Goal: Information Seeking & Learning: Learn about a topic

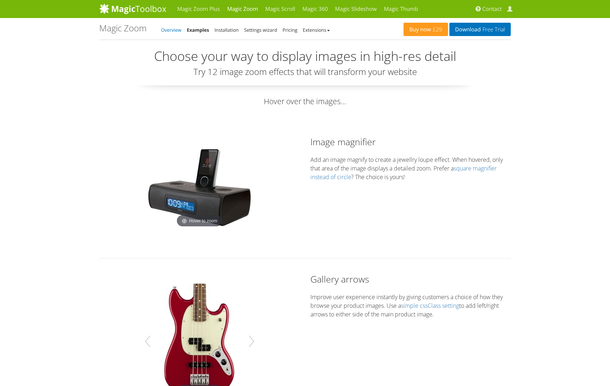
click at [177, 30] on link "Overview" at bounding box center [171, 30] width 20 height 6
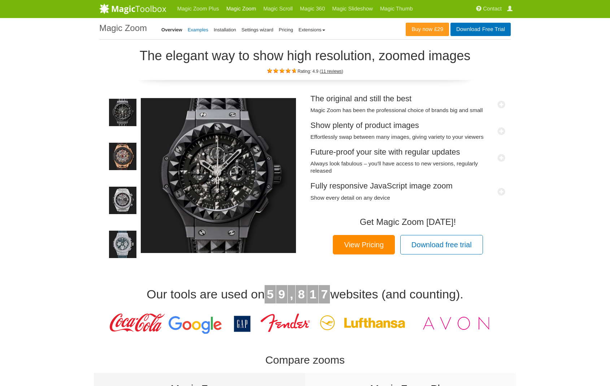
click at [204, 31] on link "Examples" at bounding box center [198, 29] width 21 height 5
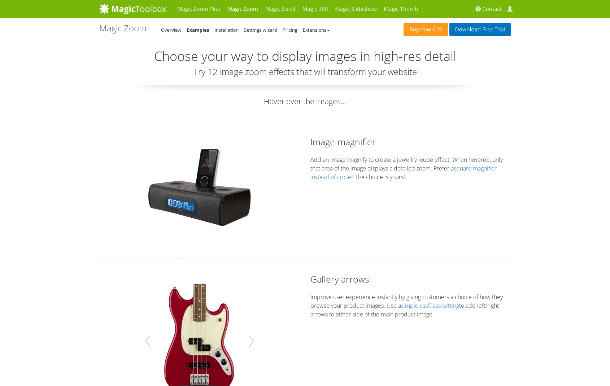
click at [434, 164] on p "Add an image magnify to create a jewellry loupe effect. When hovered, only that…" at bounding box center [410, 168] width 200 height 26
drag, startPoint x: 203, startPoint y: 54, endPoint x: 171, endPoint y: 47, distance: 32.1
click at [203, 54] on h2 "Choose your way to display images in high-res detail" at bounding box center [304, 56] width 411 height 14
drag, startPoint x: 102, startPoint y: 29, endPoint x: 143, endPoint y: 31, distance: 40.8
click at [143, 31] on h1 "Magic Zoom - Examples" at bounding box center [122, 27] width 47 height 9
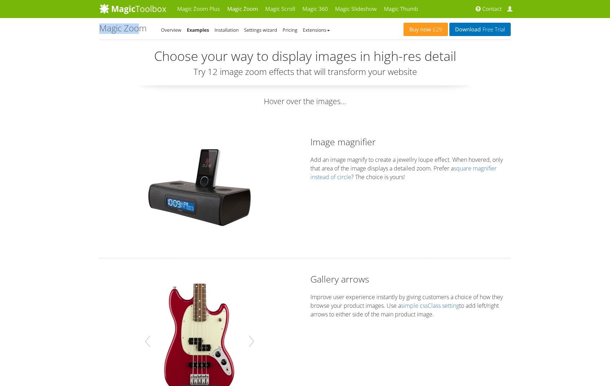
click at [143, 31] on h1 "Magic Zoom - Examples" at bounding box center [122, 27] width 47 height 9
drag, startPoint x: 145, startPoint y: 29, endPoint x: 100, endPoint y: 32, distance: 45.9
click at [100, 32] on h1 "Magic Zoom - Examples" at bounding box center [122, 27] width 47 height 9
copy h1 "Magic Zoom"
click at [120, 31] on h1 "Magic Zoom - Examples" at bounding box center [122, 27] width 47 height 9
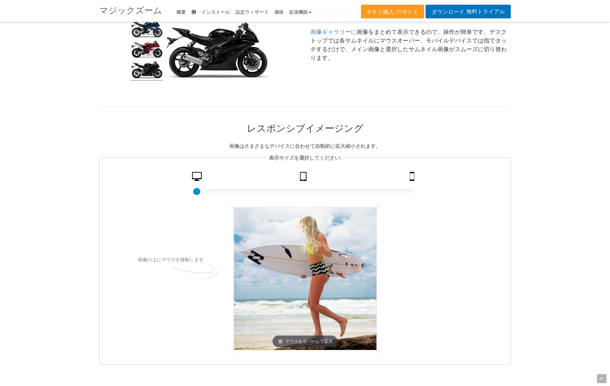
scroll to position [779, 0]
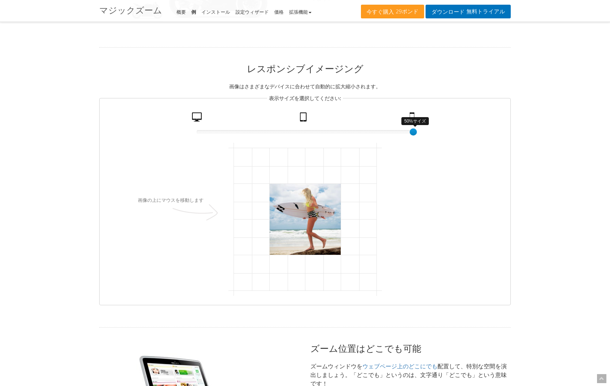
drag, startPoint x: 196, startPoint y: 132, endPoint x: 426, endPoint y: 132, distance: 230.2
click at [426, 132] on fieldset "表示サイズを選択してください: 50%サイズ 100 デスクトップ 錠剤 携帯 画像の上にマウスを移動します マウスをホバーして拡大" at bounding box center [304, 199] width 411 height 211
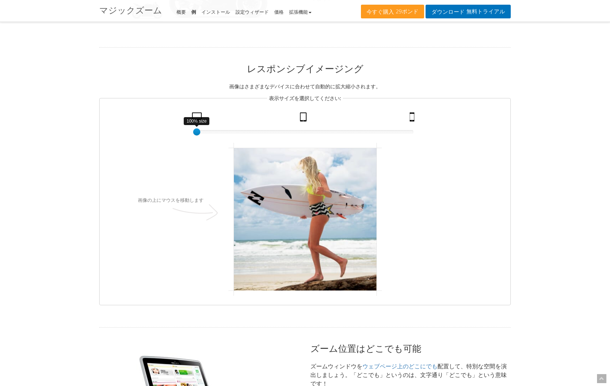
drag, startPoint x: 415, startPoint y: 131, endPoint x: 155, endPoint y: 130, distance: 259.4
click at [148, 128] on fieldset "表示サイズを選択してください: 100% size 1 デスクトップ 錠剤 携帯 画像の上にマウスを移動します マウスをホバーして拡大" at bounding box center [304, 199] width 411 height 211
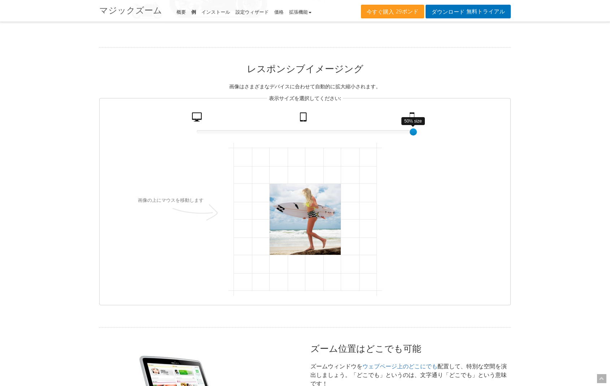
drag, startPoint x: 403, startPoint y: 132, endPoint x: 428, endPoint y: 133, distance: 24.9
click at [428, 133] on fieldset "表示サイズを選択してください: 50% size 100 デスクトップ 錠剤 携帯 画像の上にマウスを移動します マウスをホバーして拡大" at bounding box center [304, 199] width 411 height 211
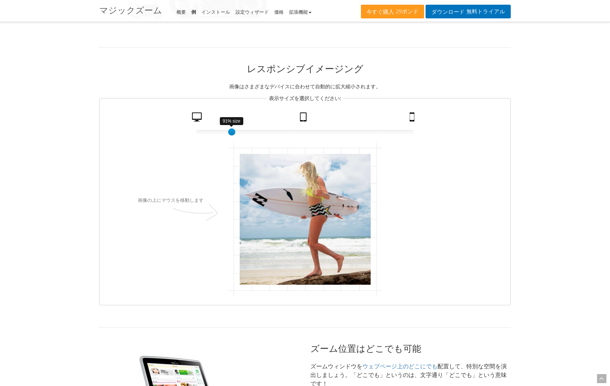
drag, startPoint x: 276, startPoint y: 131, endPoint x: 258, endPoint y: 160, distance: 35.0
click at [231, 130] on div at bounding box center [305, 132] width 216 height 4
drag, startPoint x: 233, startPoint y: 131, endPoint x: 245, endPoint y: 138, distance: 14.1
click at [229, 135] on div at bounding box center [225, 131] width 7 height 7
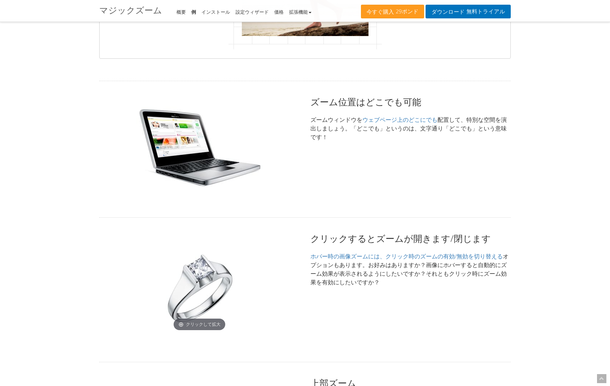
scroll to position [1060, 0]
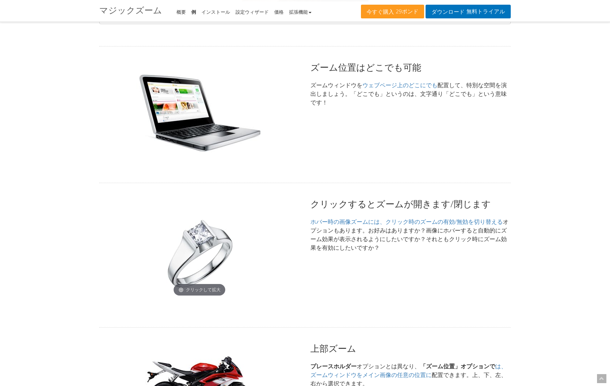
click at [203, 246] on img at bounding box center [199, 254] width 90 height 90
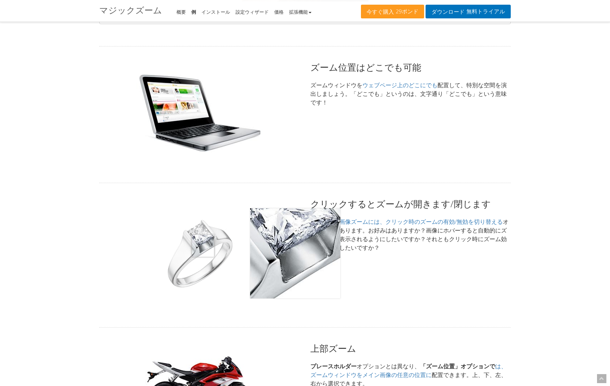
click at [203, 246] on img at bounding box center [199, 254] width 90 height 90
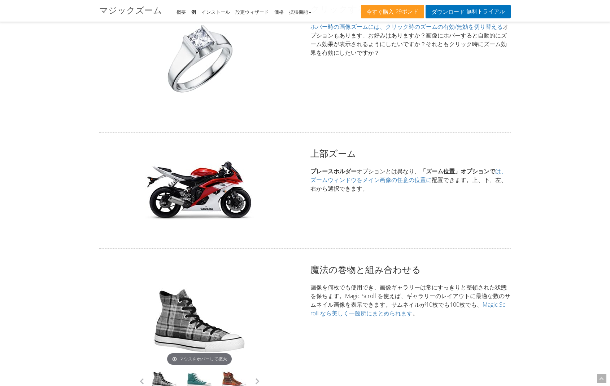
scroll to position [1309, 0]
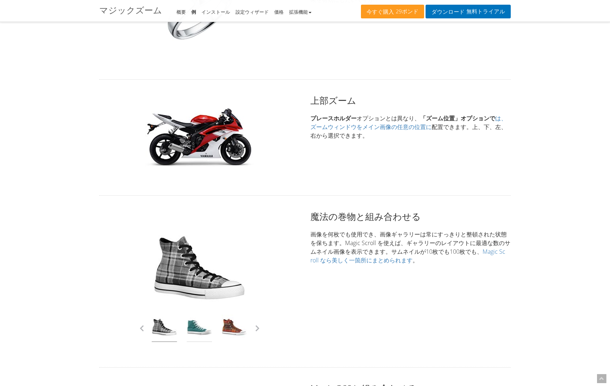
click at [196, 336] on link at bounding box center [199, 328] width 25 height 27
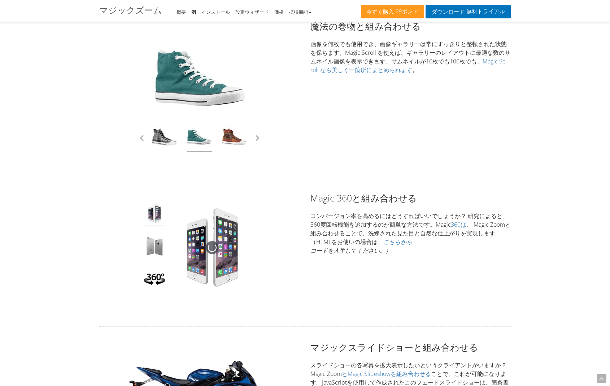
scroll to position [1508, 0]
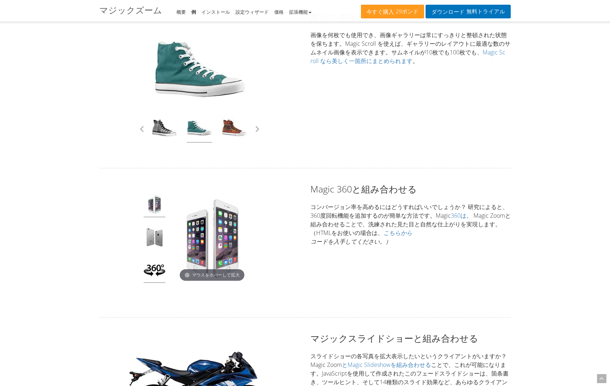
click at [157, 271] on img at bounding box center [155, 271] width 22 height 24
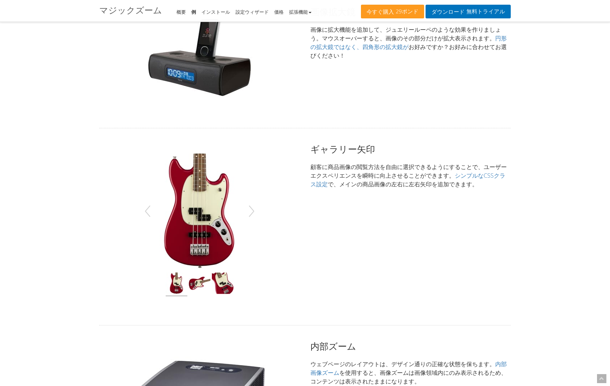
scroll to position [0, 0]
